Goal: Transaction & Acquisition: Purchase product/service

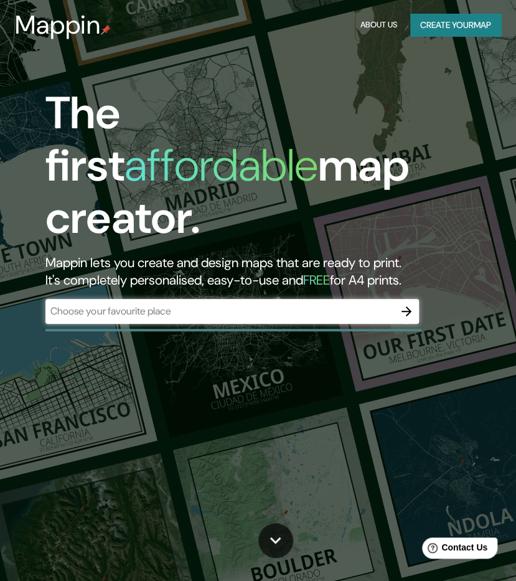
click at [230, 20] on div "Mappin About Us Create your map" at bounding box center [258, 25] width 516 height 40
click at [208, 304] on input "text" at bounding box center [219, 311] width 349 height 14
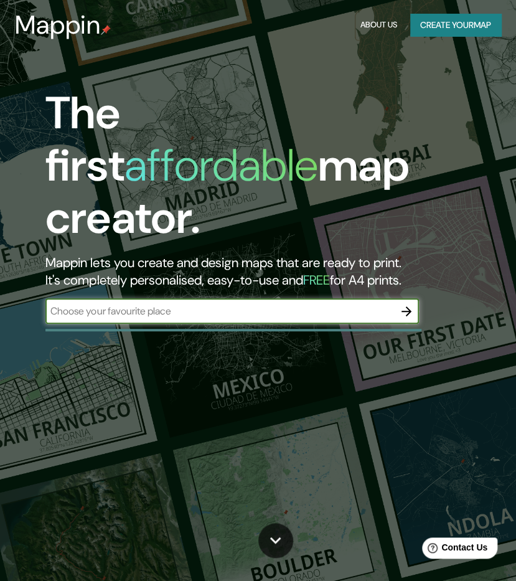
paste input "[PERSON_NAME] del Real, [GEOGRAPHIC_DATA]"
type input "[PERSON_NAME] del Real, [GEOGRAPHIC_DATA]"
click at [408, 306] on icon "button" at bounding box center [407, 311] width 10 height 10
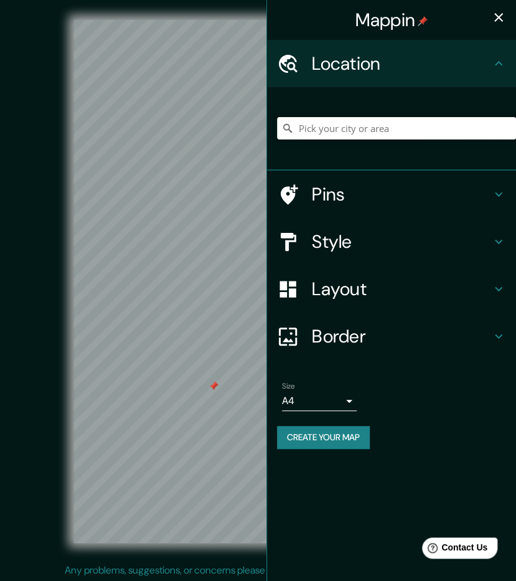
click at [356, 135] on input "Pick your city or area" at bounding box center [396, 128] width 239 height 22
paste input "[PERSON_NAME] del Real, [GEOGRAPHIC_DATA]"
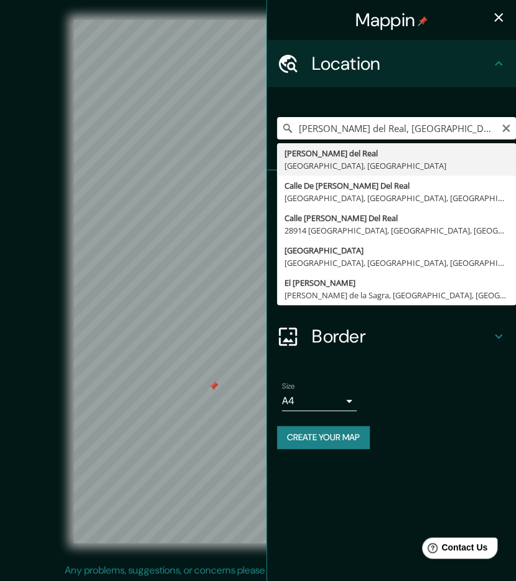
type input "[PERSON_NAME] del Real, [GEOGRAPHIC_DATA], [GEOGRAPHIC_DATA]"
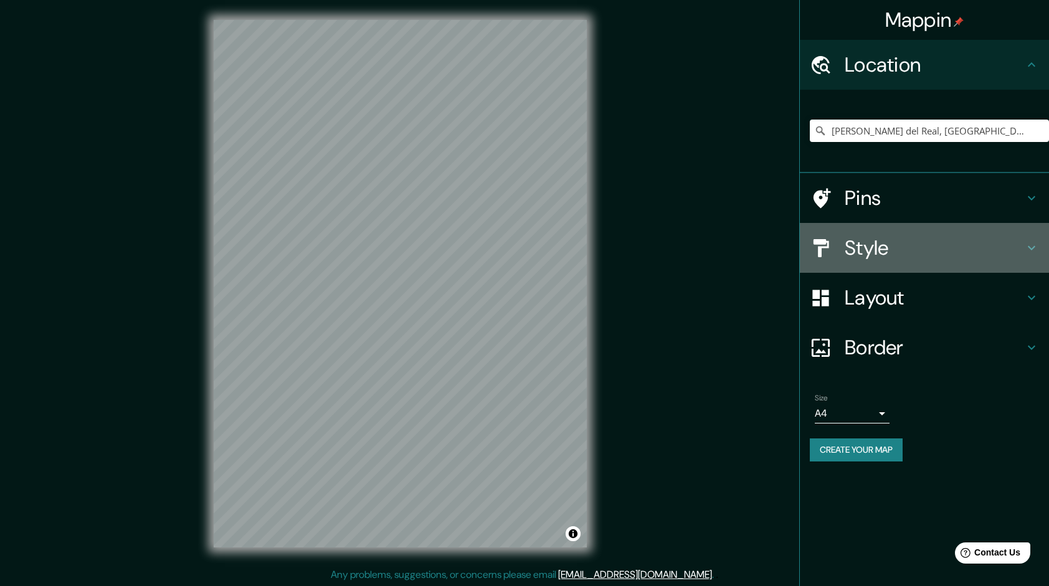
drag, startPoint x: 928, startPoint y: 233, endPoint x: 917, endPoint y: 250, distance: 20.2
click at [516, 233] on div "Style" at bounding box center [923, 248] width 249 height 50
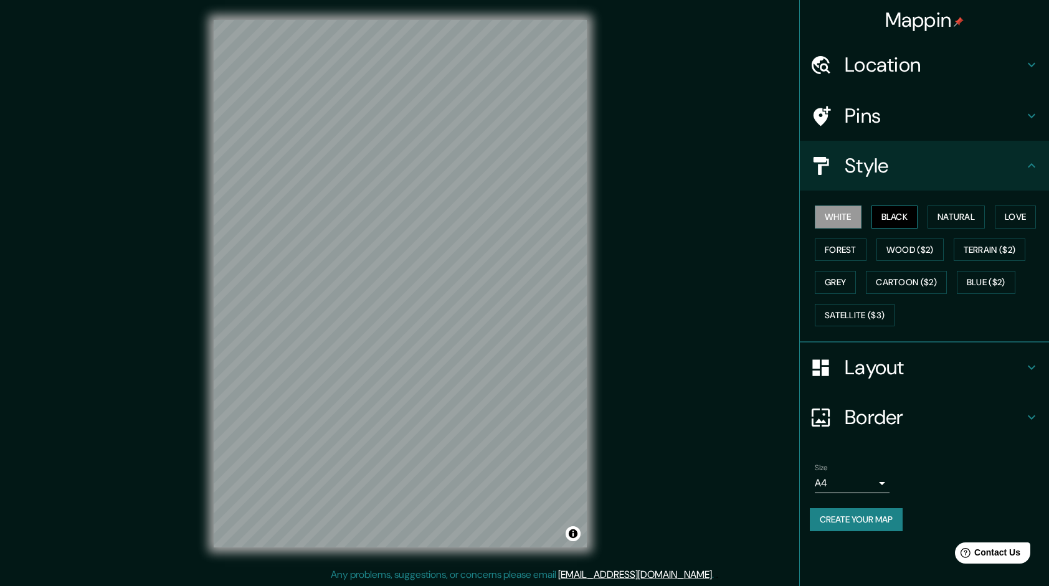
click at [516, 225] on button "Black" at bounding box center [894, 216] width 47 height 23
click at [516, 223] on button "Black" at bounding box center [894, 216] width 47 height 23
click at [516, 224] on button "Natural" at bounding box center [955, 216] width 57 height 23
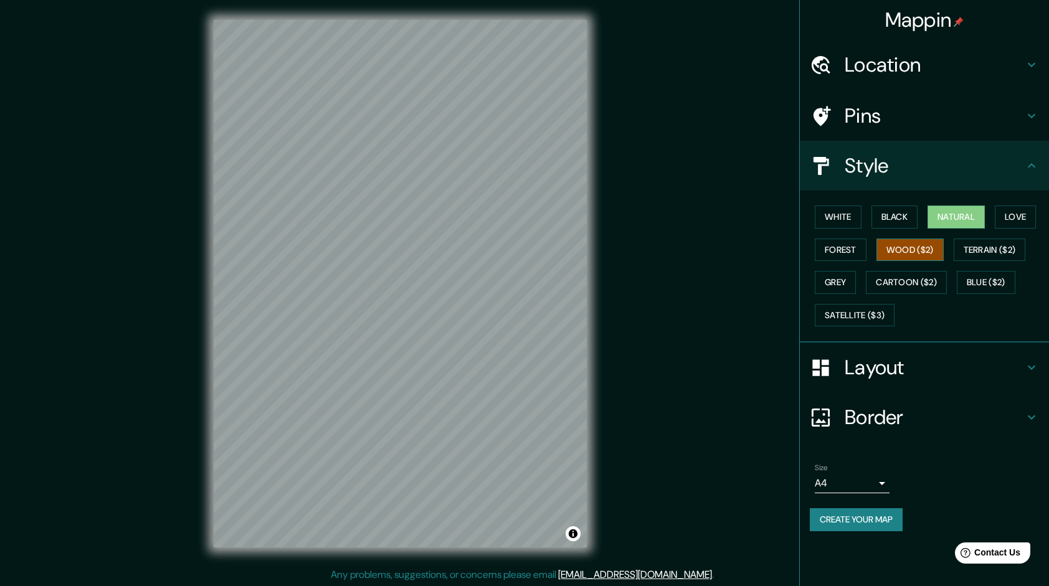
click at [516, 253] on button "Wood ($2)" at bounding box center [909, 249] width 67 height 23
click at [516, 257] on button "Terrain ($2)" at bounding box center [989, 249] width 72 height 23
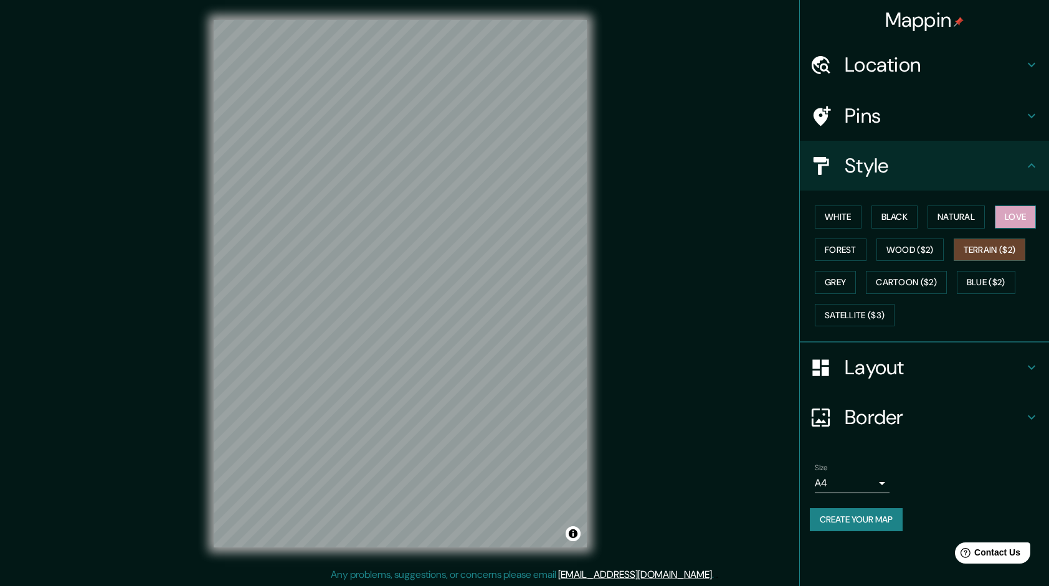
click at [516, 223] on button "Love" at bounding box center [1014, 216] width 41 height 23
click at [516, 276] on button "Grey" at bounding box center [834, 282] width 41 height 23
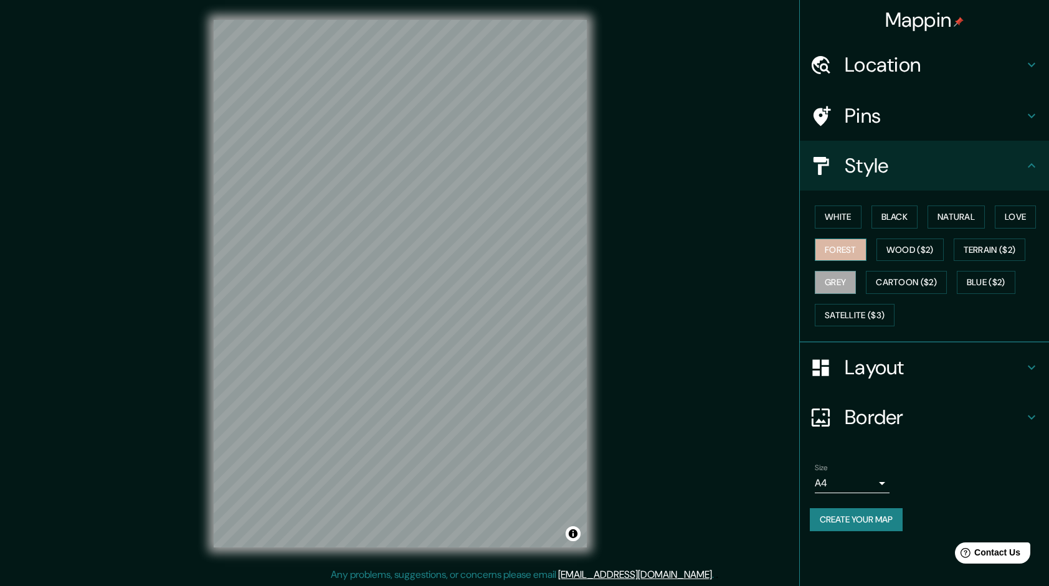
click at [516, 247] on button "Forest" at bounding box center [840, 249] width 52 height 23
click at [516, 284] on button "Cartoon ($2)" at bounding box center [905, 282] width 81 height 23
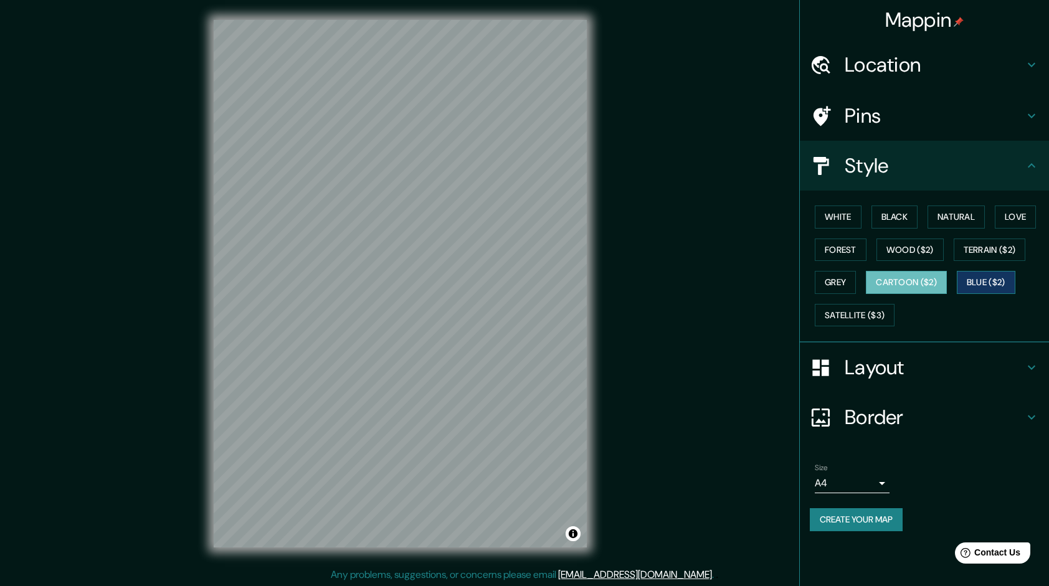
click at [516, 276] on button "Blue ($2)" at bounding box center [985, 282] width 59 height 23
click at [516, 218] on button "Black" at bounding box center [894, 216] width 47 height 23
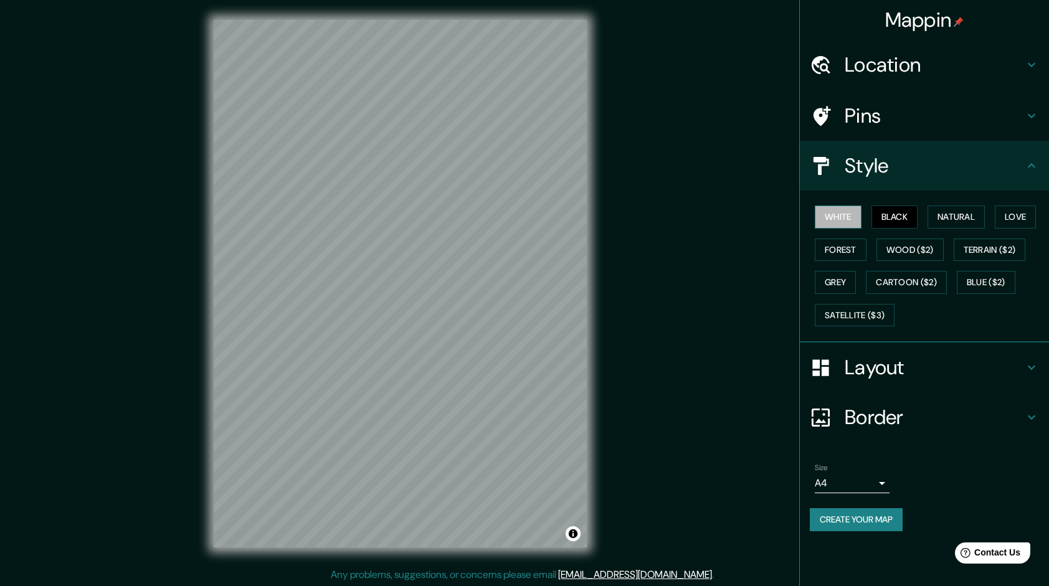
click at [516, 217] on button "White" at bounding box center [837, 216] width 47 height 23
click at [516, 62] on h4 "Location" at bounding box center [933, 64] width 179 height 25
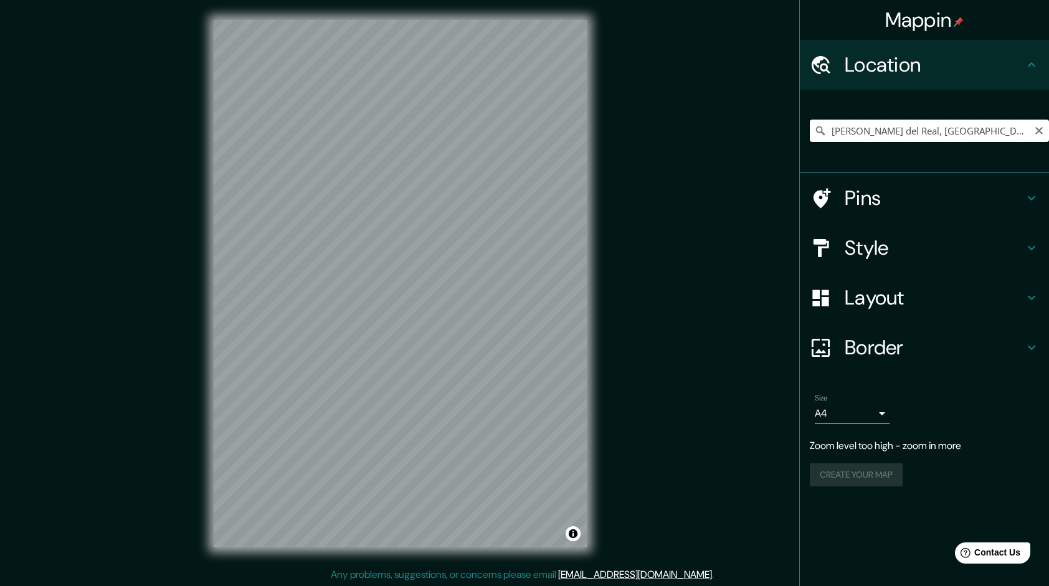
drag, startPoint x: 972, startPoint y: 128, endPoint x: 660, endPoint y: 183, distance: 316.7
click at [516, 183] on div "Mappin Location [PERSON_NAME][GEOGRAPHIC_DATA], [GEOGRAPHIC_DATA], [GEOGRAPHIC_…" at bounding box center [524, 293] width 1049 height 587
type input "[GEOGRAPHIC_DATA]"
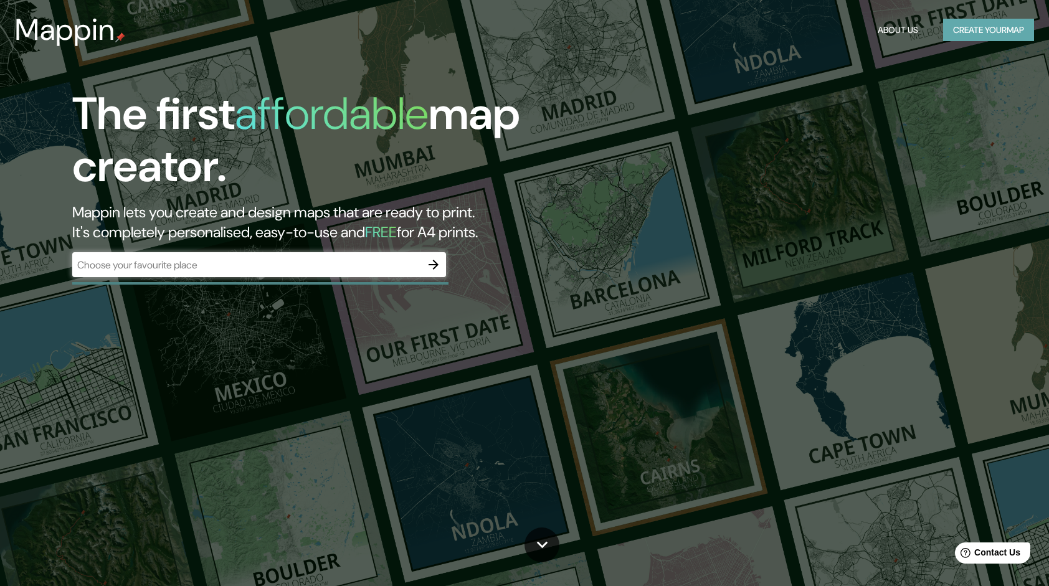
click at [988, 32] on button "Create your map" at bounding box center [988, 30] width 91 height 23
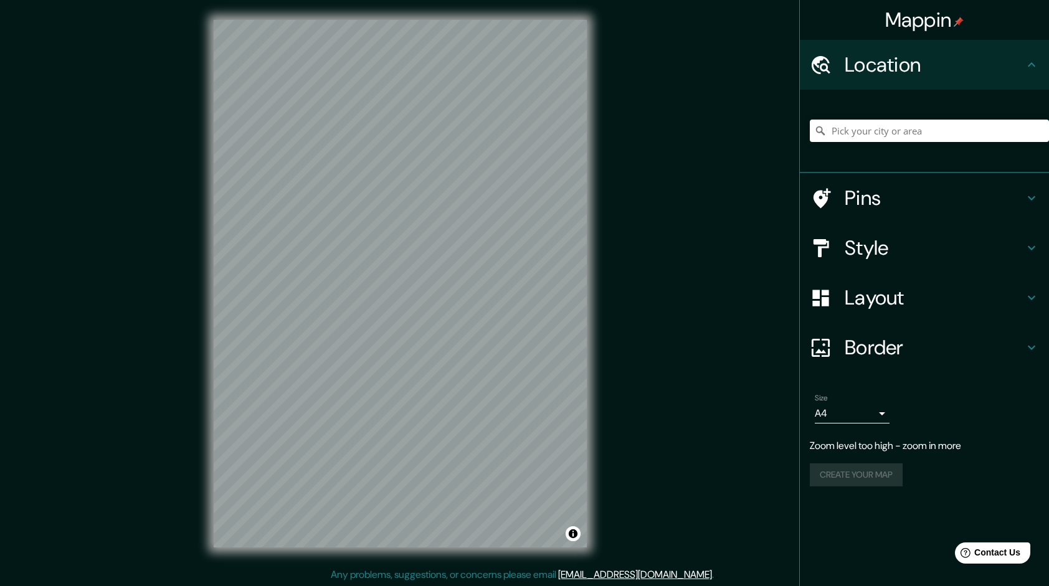
scroll to position [1, 0]
